Goal: Information Seeking & Learning: Learn about a topic

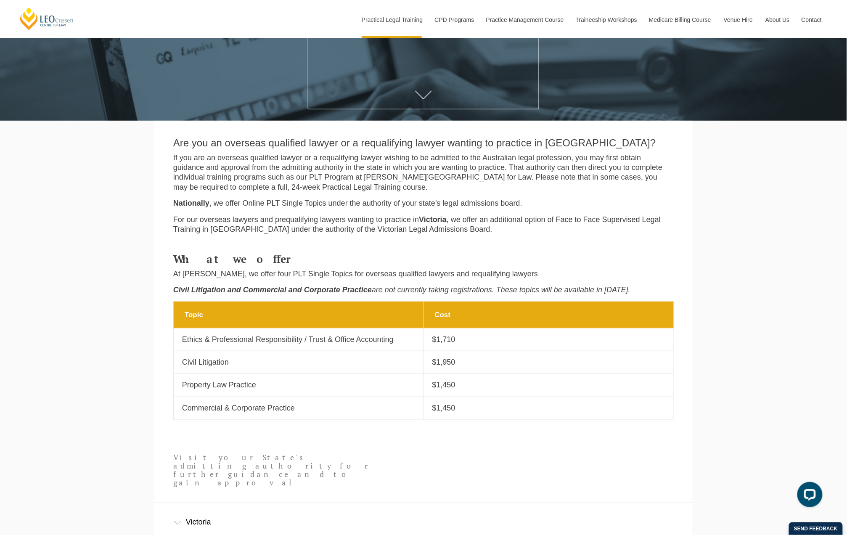
scroll to position [224, 0]
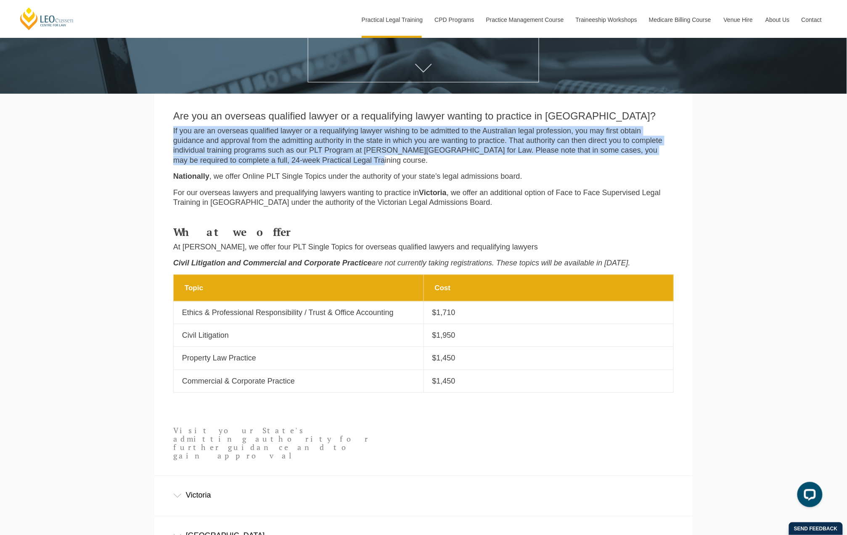
drag, startPoint x: 375, startPoint y: 164, endPoint x: 155, endPoint y: 134, distance: 222.5
click at [155, 134] on section "Are you an overseas qualified lawyer or a requalifying lawyer wanting to practi…" at bounding box center [423, 154] width 539 height 120
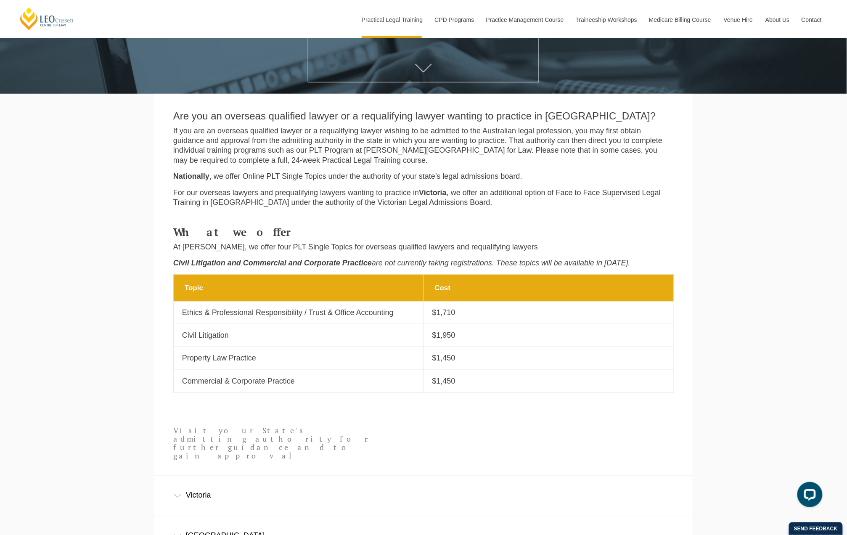
drag, startPoint x: 155, startPoint y: 134, endPoint x: 228, endPoint y: 176, distance: 84.4
click at [228, 176] on p "Nationally , we offer Online PLT Single Topics under the authority of your stat…" at bounding box center [423, 177] width 501 height 10
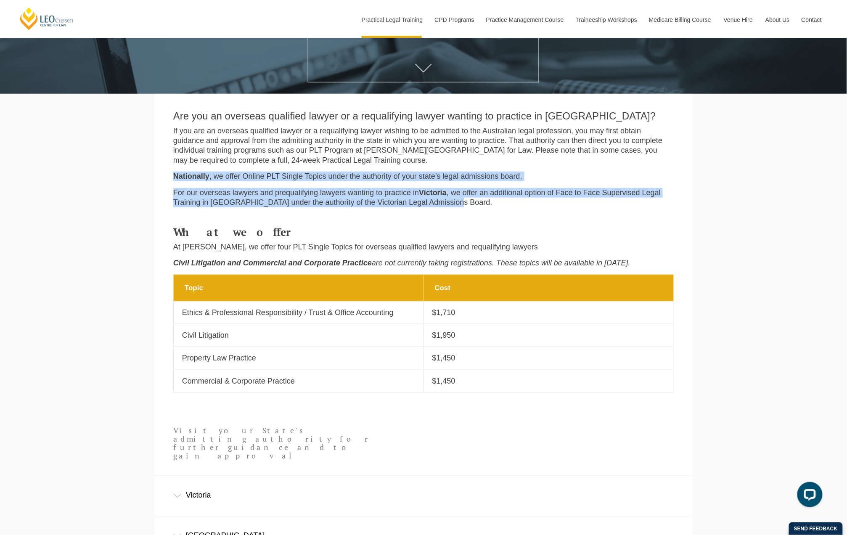
drag, startPoint x: 175, startPoint y: 176, endPoint x: 534, endPoint y: 204, distance: 359.6
click at [534, 204] on div "Are you an overseas qualified lawyer or a requalifying lawyer wanting to practi…" at bounding box center [423, 157] width 513 height 111
click at [534, 204] on p "For our overseas lawyers and prequalifying lawyers wanting to practice in Victo…" at bounding box center [423, 198] width 501 height 20
drag, startPoint x: 528, startPoint y: 209, endPoint x: 145, endPoint y: 193, distance: 382.8
click at [145, 193] on div "Leo Cussen Centre for Law Search here Practical Legal Training Our Practical Le…" at bounding box center [423, 306] width 847 height 1061
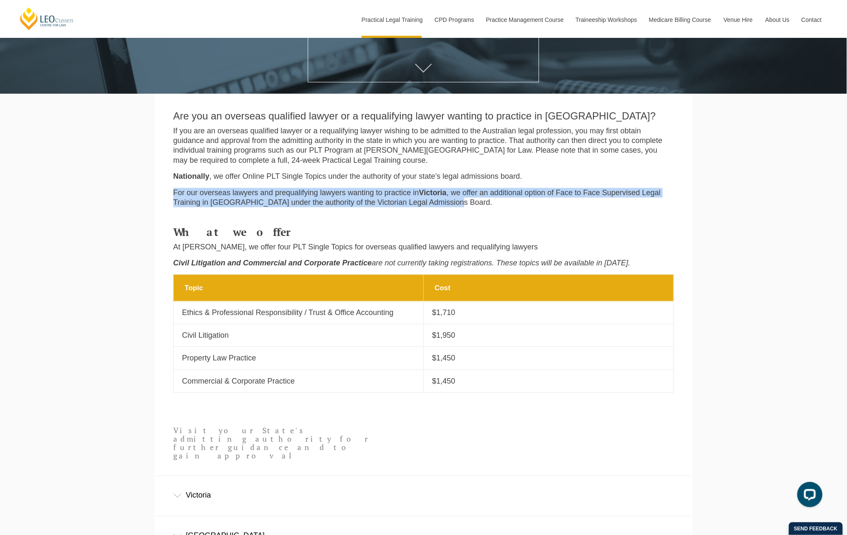
drag, startPoint x: 145, startPoint y: 193, endPoint x: 186, endPoint y: 203, distance: 42.0
click at [186, 203] on p "For our overseas lawyers and prequalifying lawyers wanting to practice in Victo…" at bounding box center [423, 198] width 501 height 20
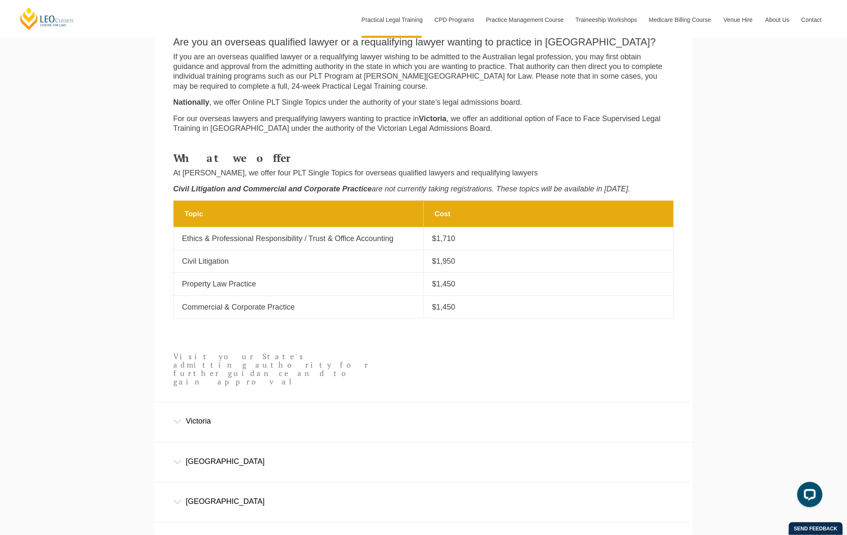
scroll to position [337, 0]
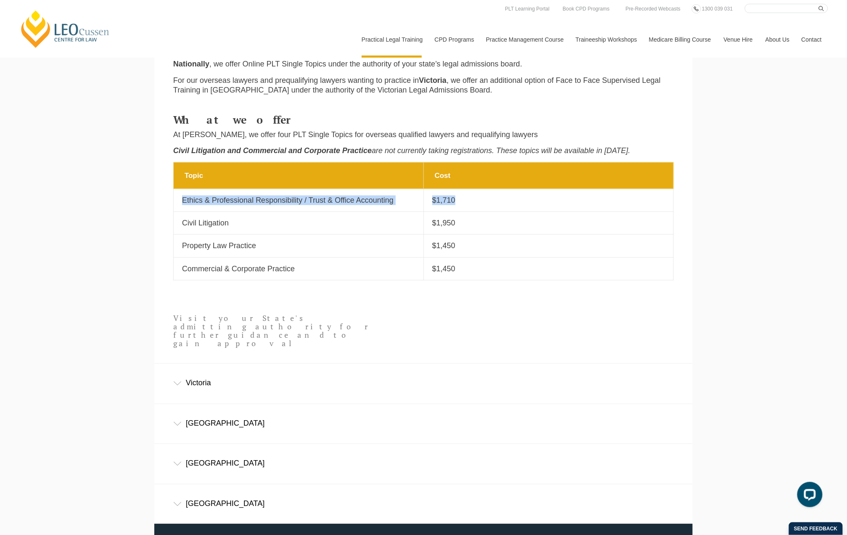
drag, startPoint x: 182, startPoint y: 204, endPoint x: 473, endPoint y: 199, distance: 291.2
click at [473, 199] on tr "Topic Ethics & Professional Responsibility / Trust & Office Accounting Cost $1,…" at bounding box center [424, 200] width 500 height 23
click at [181, 212] on td "Topic Ethics & Professional Responsibility / Trust & Office Accounting" at bounding box center [299, 200] width 250 height 23
drag, startPoint x: 183, startPoint y: 203, endPoint x: 468, endPoint y: 252, distance: 290.0
click at [468, 252] on tbody "Topic Cost Topic Ethics & Professional Responsibility / Trust & Office Accounti…" at bounding box center [424, 221] width 500 height 118
